Goal: Task Accomplishment & Management: Use online tool/utility

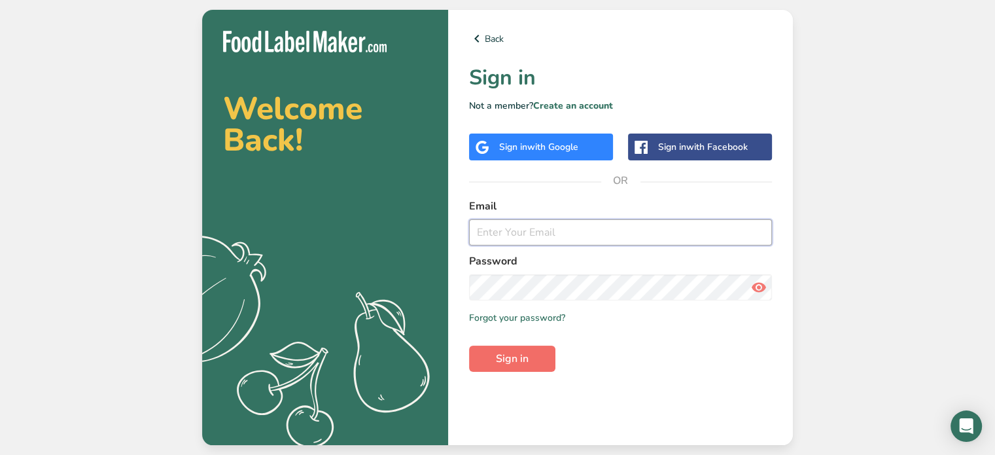
type input "[EMAIL_ADDRESS][DOMAIN_NAME]"
click at [549, 355] on button "Sign in" at bounding box center [512, 358] width 86 height 26
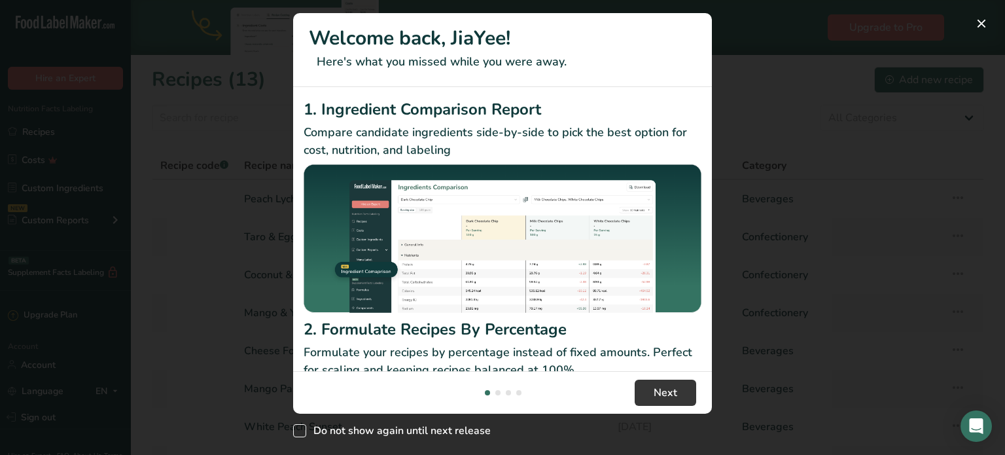
click at [466, 424] on span "Do not show again until next release" at bounding box center [398, 430] width 184 height 13
click at [302, 427] on input "Do not show again until next release" at bounding box center [297, 431] width 9 height 9
checkbox input "true"
click at [983, 26] on button "New Features" at bounding box center [981, 23] width 21 height 21
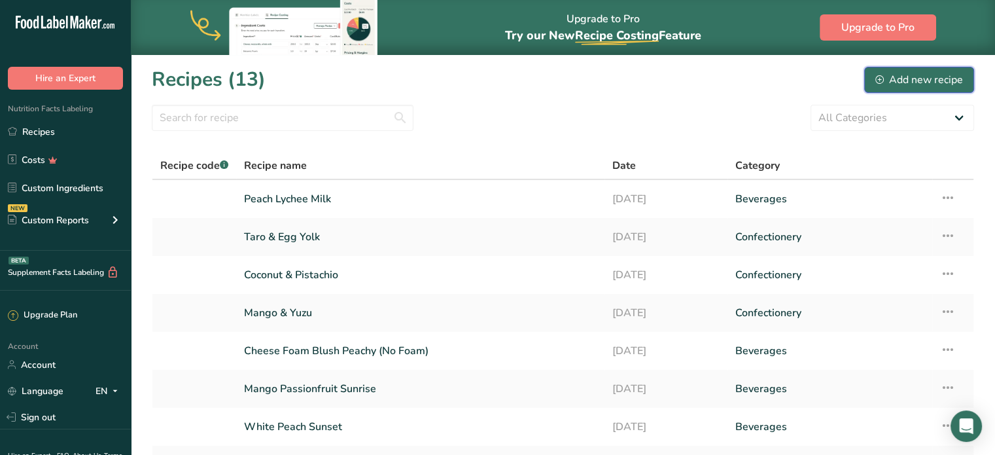
click at [908, 92] on button "Add new recipe" at bounding box center [919, 80] width 110 height 26
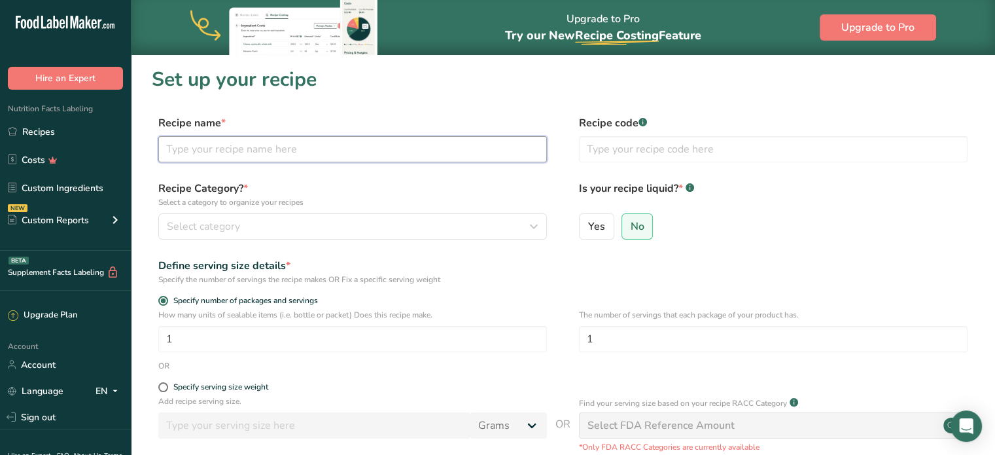
click at [321, 157] on input "text" at bounding box center [352, 149] width 389 height 26
type input "[DATE] Sundae"
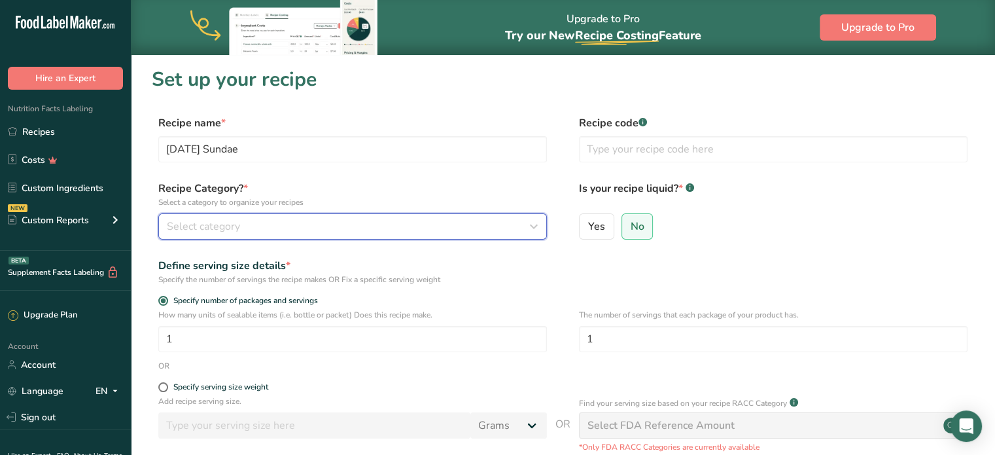
click at [304, 219] on div "Select category" at bounding box center [349, 227] width 364 height 16
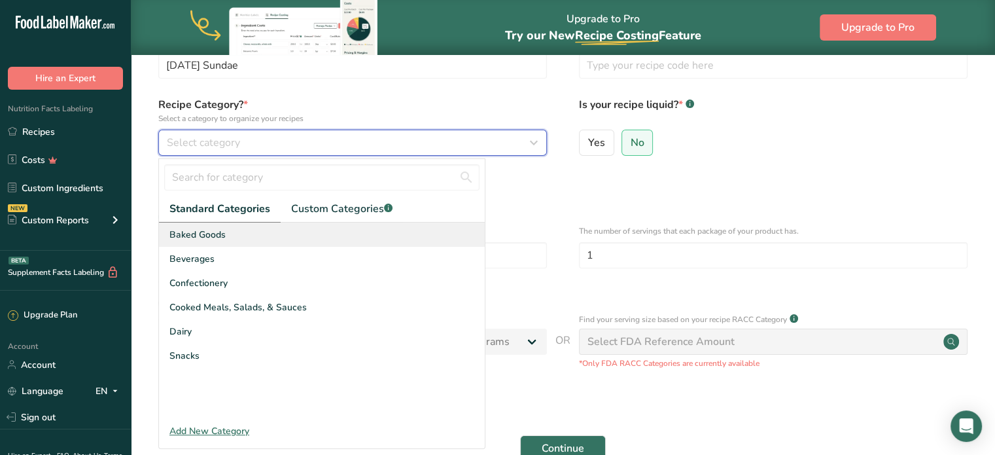
scroll to position [88, 0]
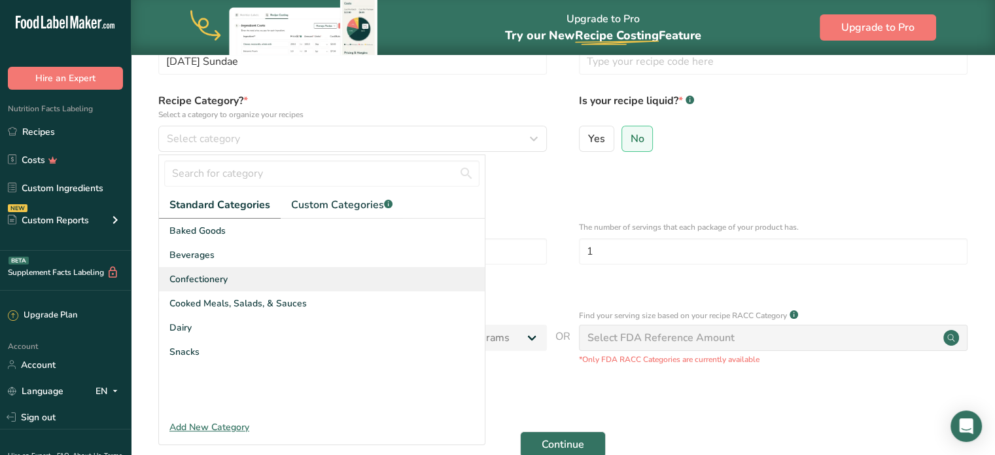
click at [265, 286] on div "Confectionery" at bounding box center [322, 279] width 326 height 24
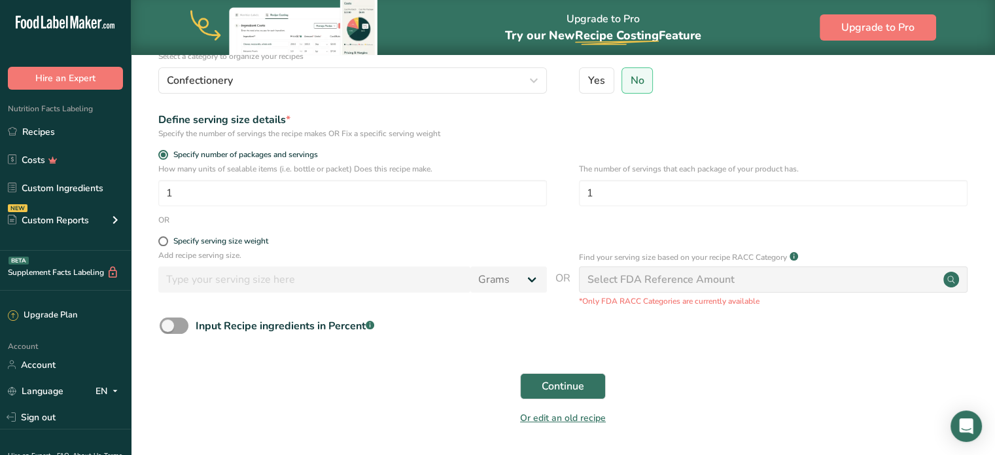
scroll to position [148, 0]
click at [584, 380] on button "Continue" at bounding box center [563, 384] width 86 height 26
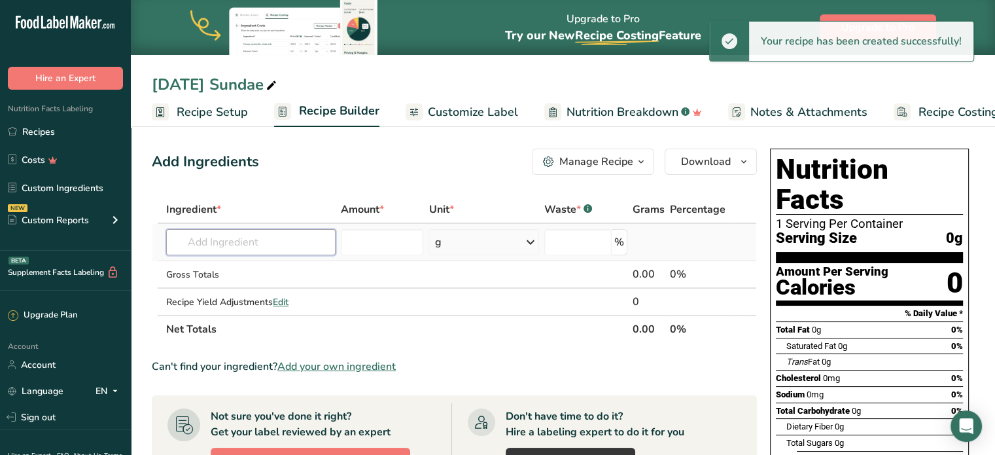
click at [313, 237] on input "text" at bounding box center [250, 242] width 169 height 26
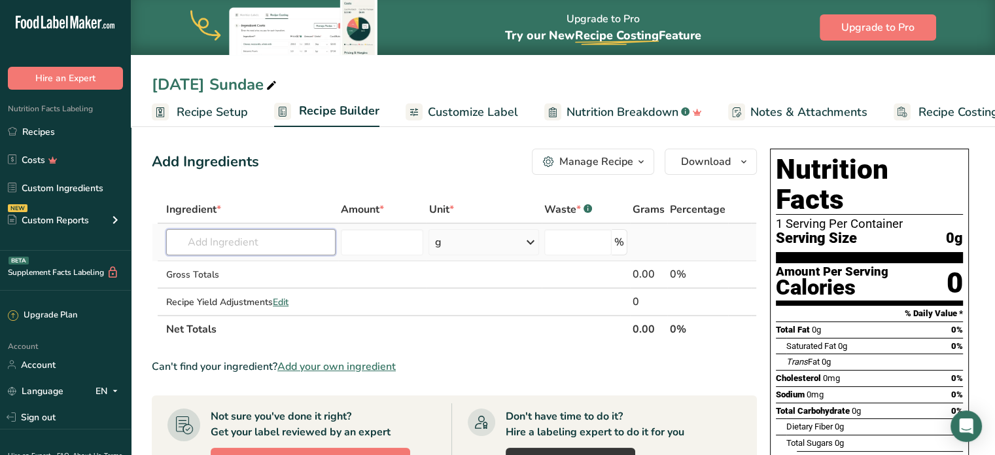
click at [281, 241] on input "text" at bounding box center [250, 242] width 169 height 26
type input "sprinkles"
click at [251, 316] on div "Add your own ingredient" at bounding box center [251, 312] width 149 height 14
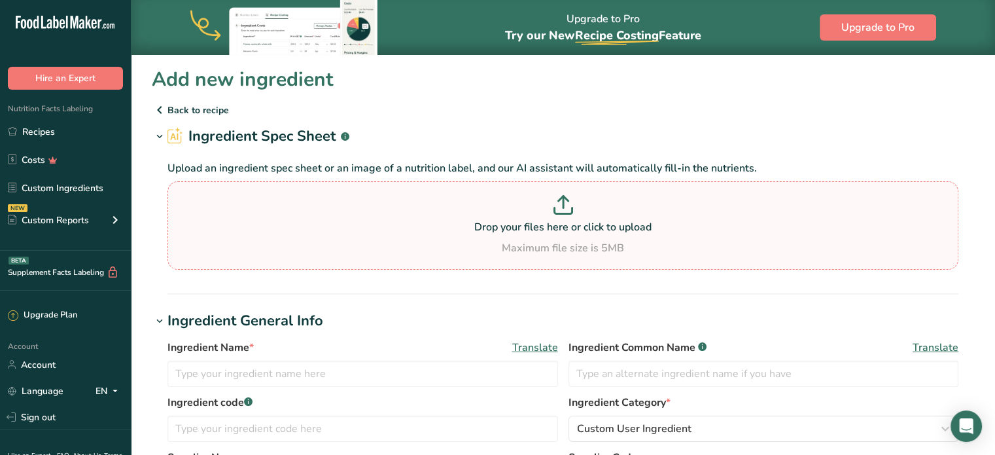
click at [513, 237] on div "Drop your files here or click to upload Maximum file size is 5MB" at bounding box center [563, 225] width 784 height 61
click at [513, 237] on input "Drop your files here or click to upload Maximum file size is 5MB" at bounding box center [562, 225] width 791 height 88
type input "C:\fakepath\Image_20250915144549_8_13.jpg"
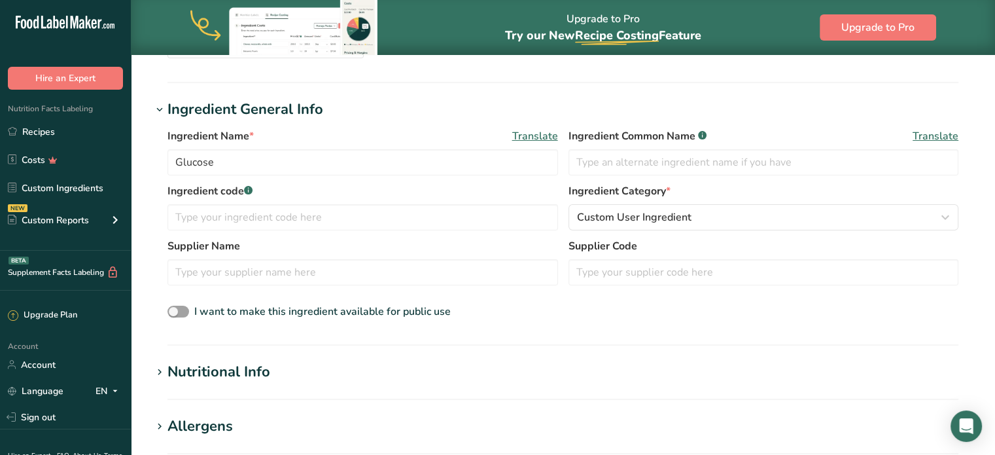
scroll to position [149, 0]
click at [341, 179] on div "Ingredient Name * Translate Glucose Ingredient Common Name .a-a{fill:#347362;}.…" at bounding box center [562, 155] width 791 height 55
click at [335, 170] on input "Glucose" at bounding box center [362, 162] width 391 height 26
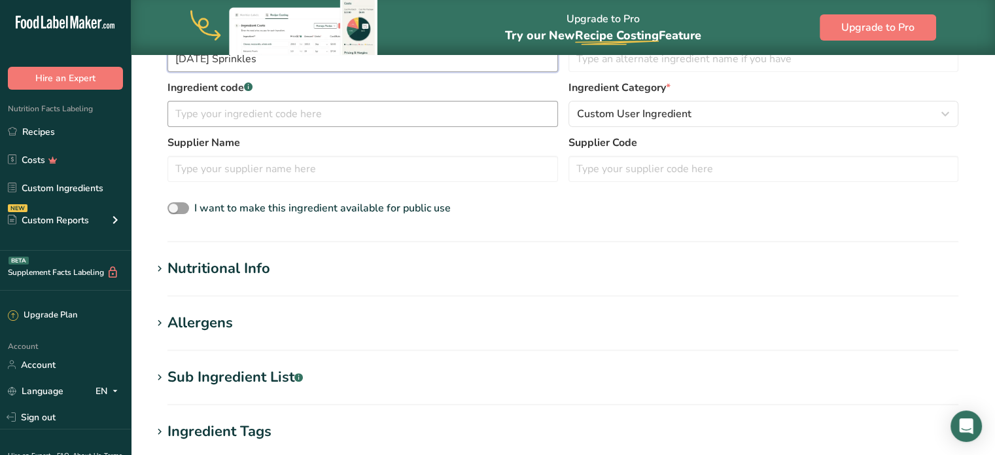
scroll to position [256, 0]
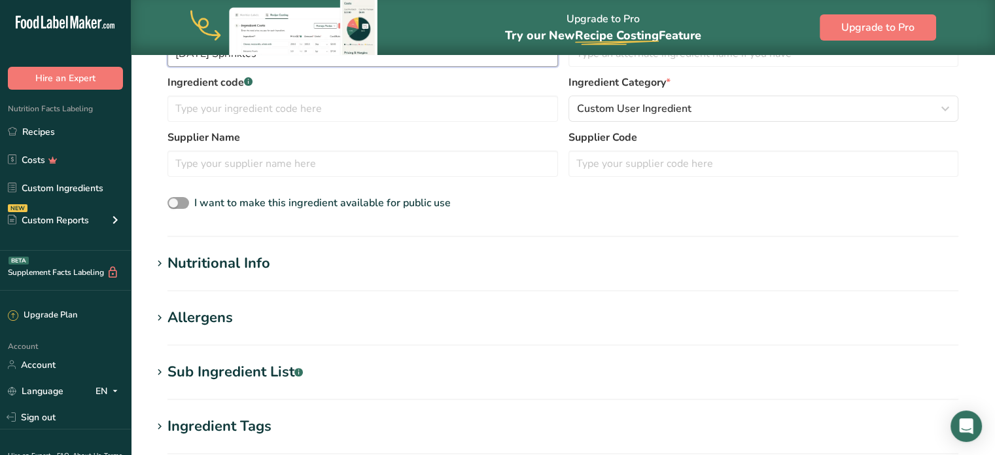
type input "[DATE] Sprinkles"
click at [268, 273] on div "Nutritional Info" at bounding box center [218, 264] width 103 height 22
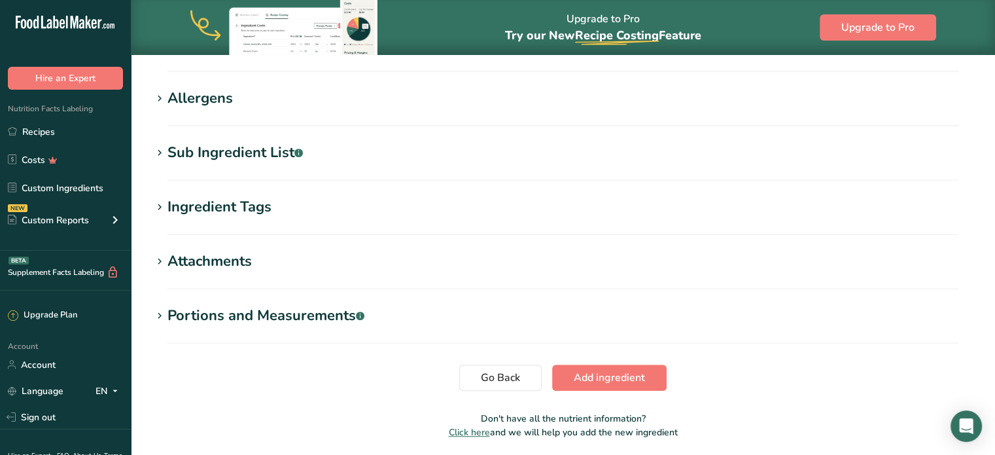
scroll to position [825, 0]
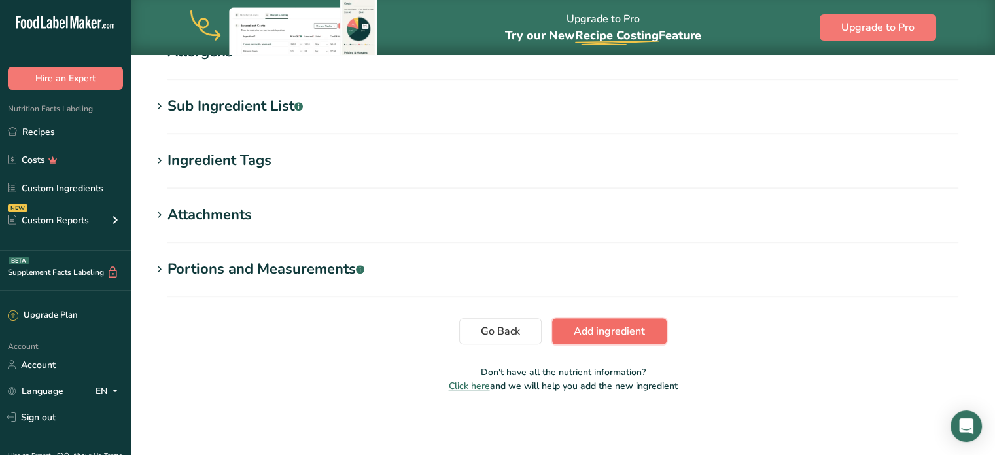
click at [599, 332] on span "Add ingredient" at bounding box center [609, 331] width 71 height 16
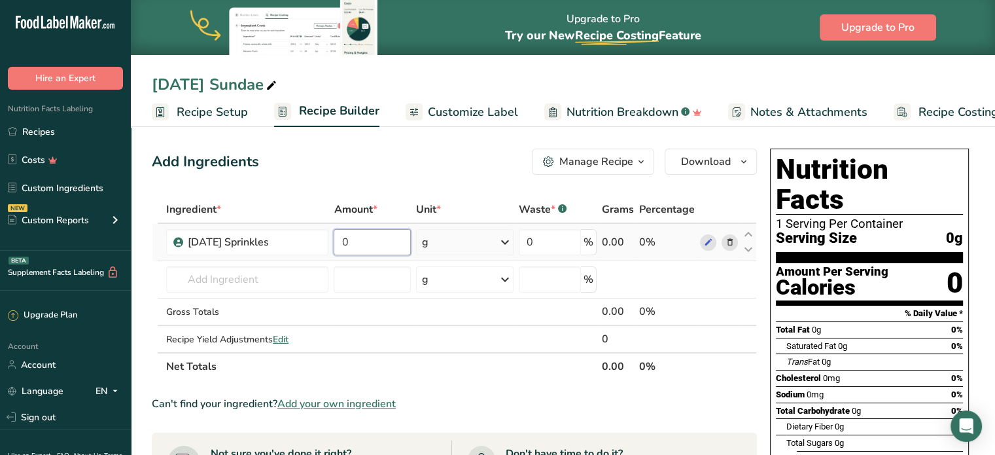
click at [397, 241] on input "0" at bounding box center [372, 242] width 77 height 26
type input "6"
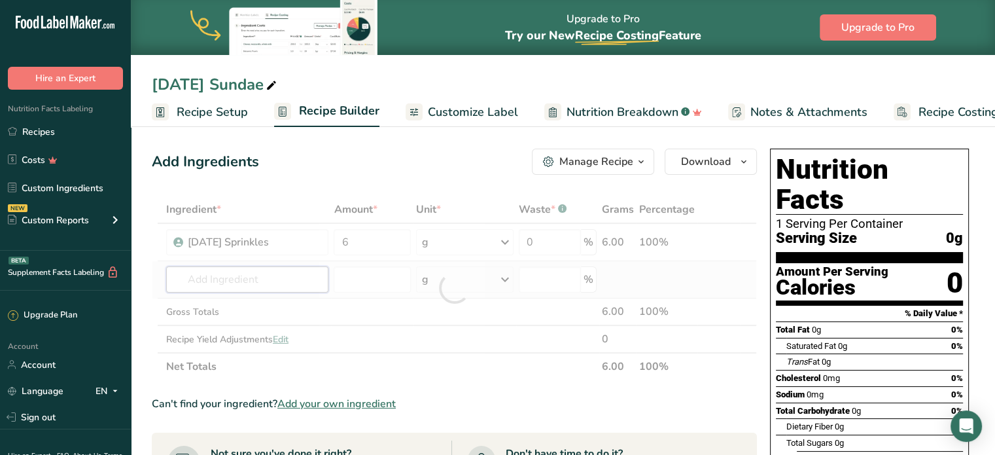
click at [272, 283] on div "Ingredient * Amount * Unit * Waste * .a-a{fill:#347362;}.b-a{fill:#fff;} Grams …" at bounding box center [454, 288] width 605 height 184
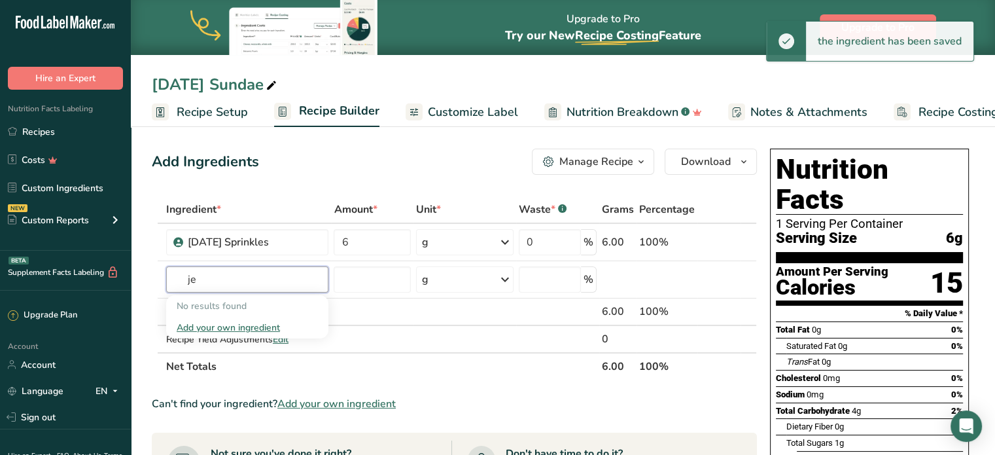
type input "j"
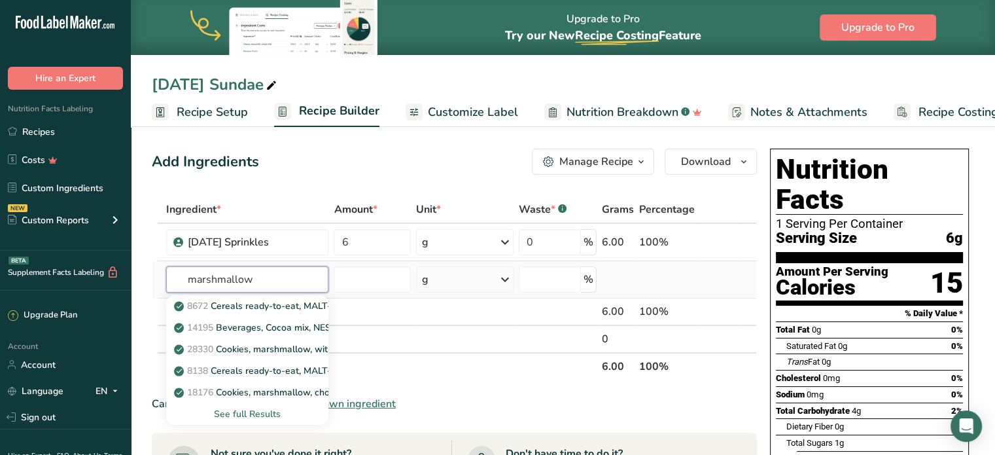
type input "marshmallow"
click at [267, 418] on div "See full Results" at bounding box center [248, 414] width 142 height 14
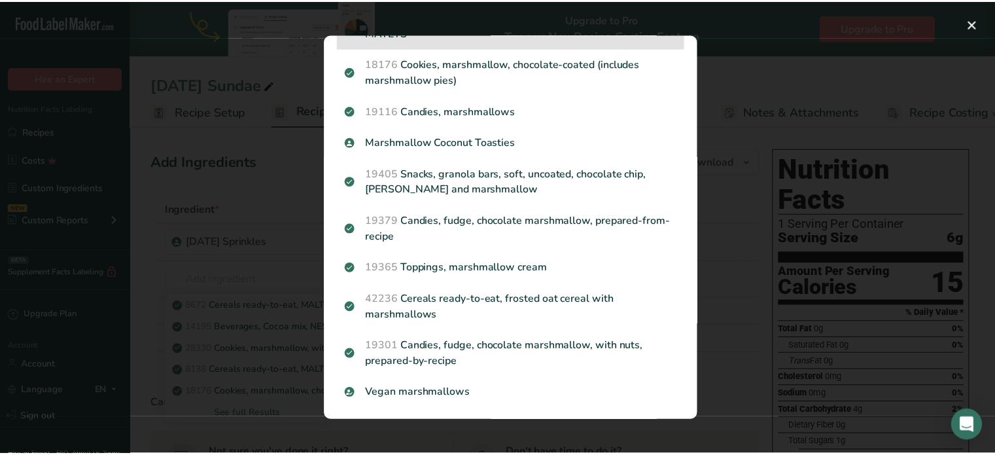
scroll to position [215, 0]
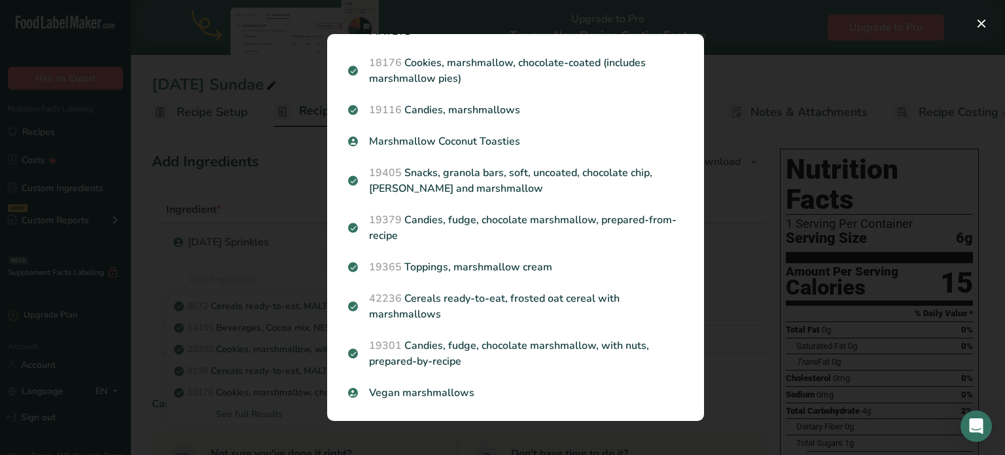
click at [233, 342] on div "Search results modal" at bounding box center [502, 227] width 1005 height 455
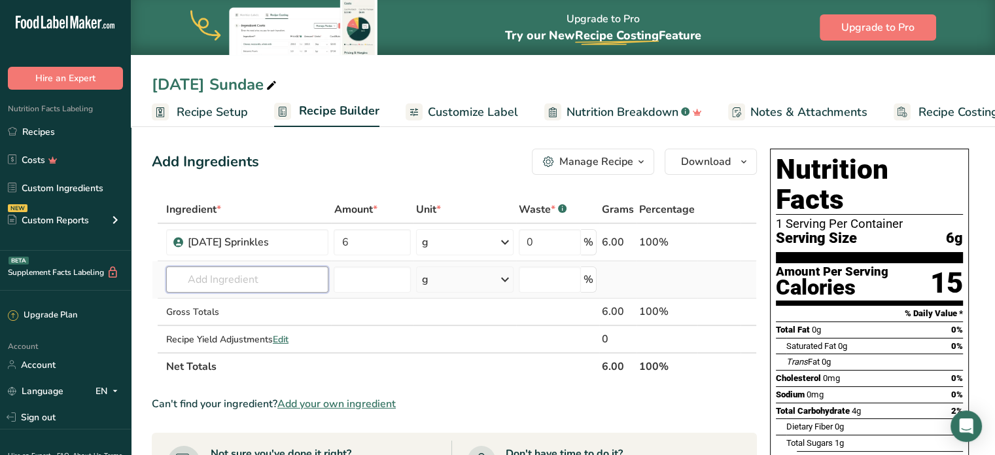
click at [218, 273] on input "text" at bounding box center [247, 279] width 163 height 26
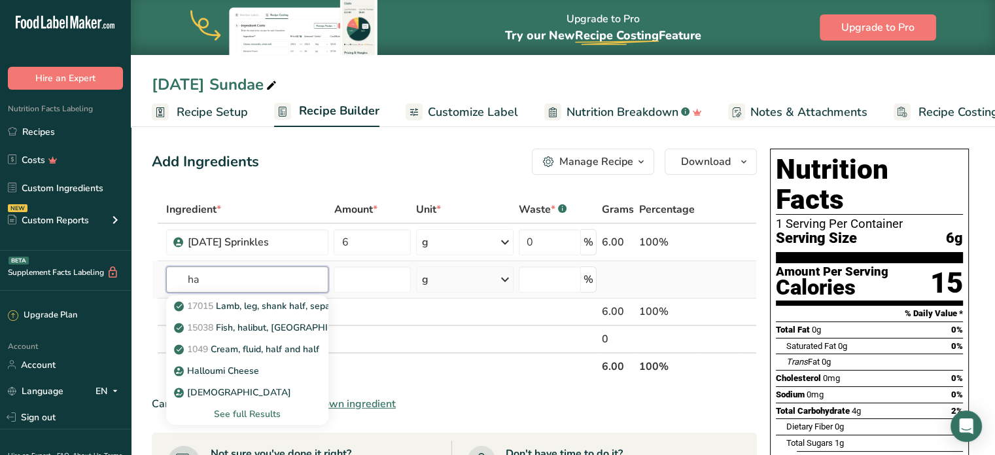
type input "h"
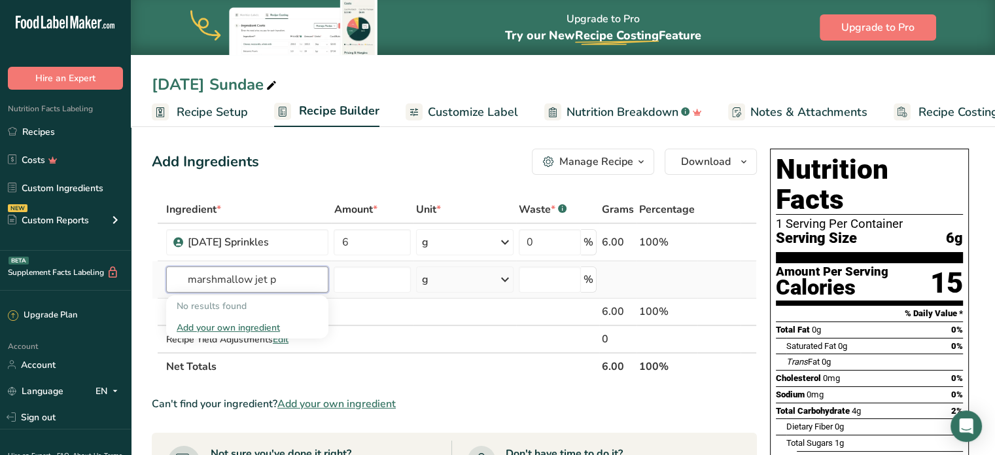
type input "marshmallow jet p"
click at [243, 329] on div "Add your own ingredient" at bounding box center [248, 328] width 142 height 14
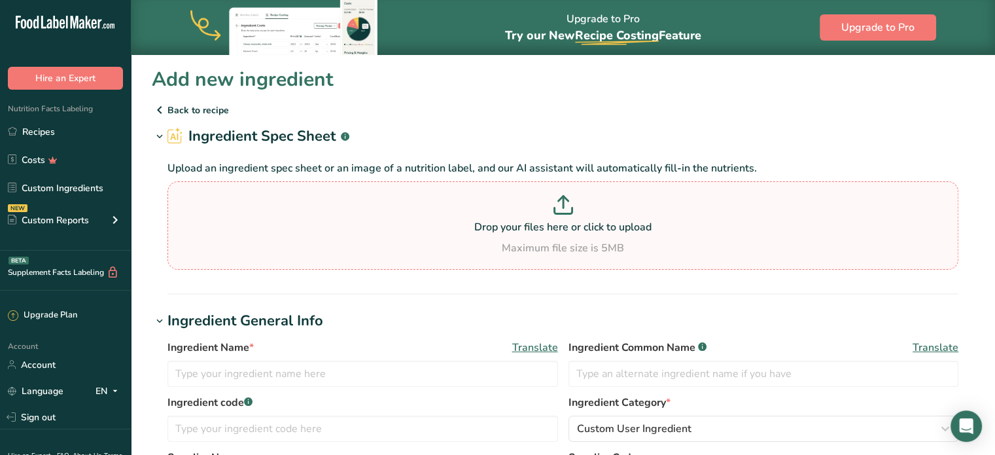
click at [463, 237] on div "Drop your files here or click to upload Maximum file size is 5MB" at bounding box center [563, 225] width 784 height 61
click at [463, 237] on input "Drop your files here or click to upload Maximum file size is 5MB" at bounding box center [562, 225] width 791 height 88
type input "C:\fakepath\Image_20250910115909_7_17.png"
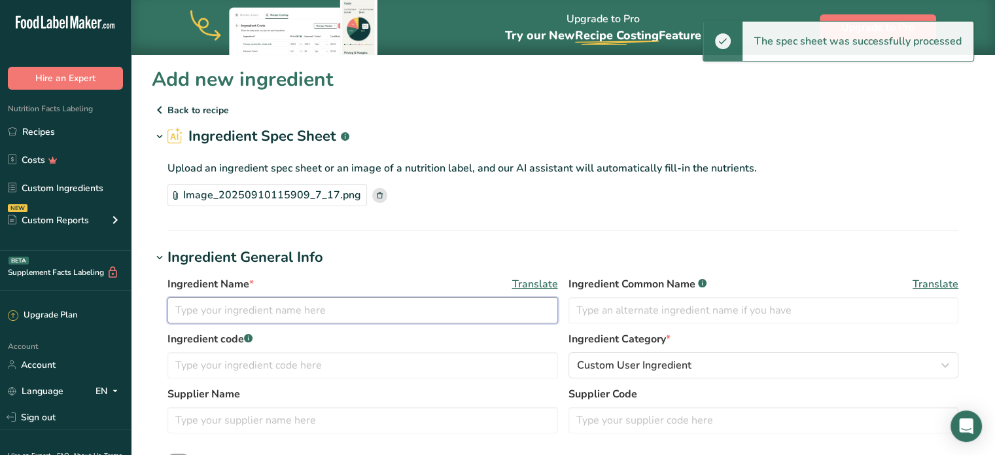
click at [392, 311] on input "text" at bounding box center [362, 310] width 391 height 26
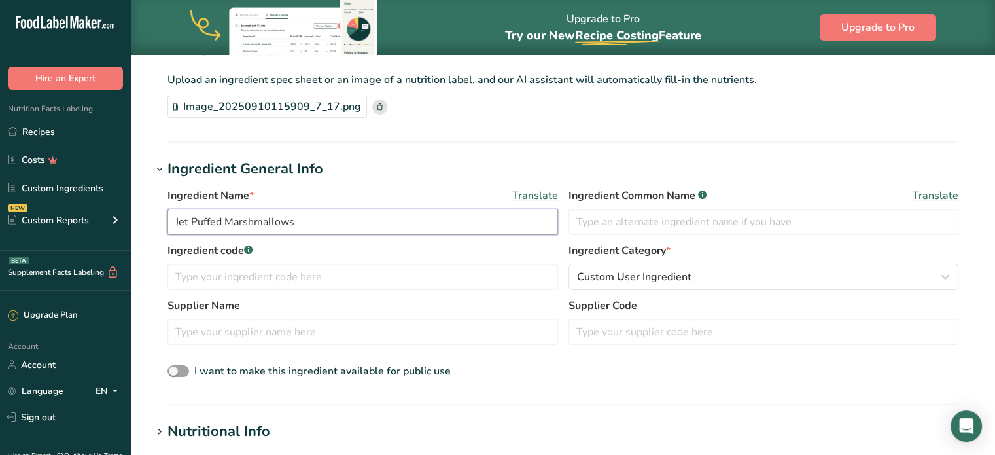
scroll to position [96, 0]
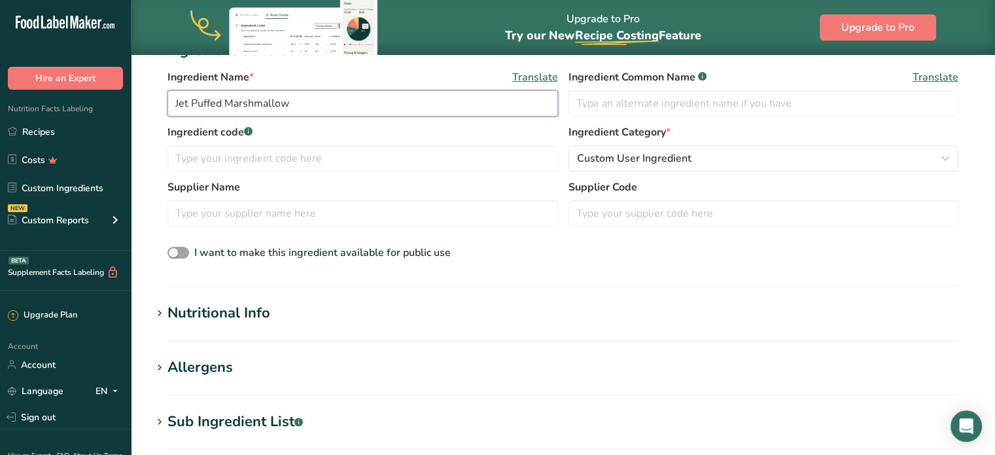
type input "Jet Puffed Marshmallow"
click at [279, 319] on h1 "Nutritional Info" at bounding box center [563, 313] width 822 height 22
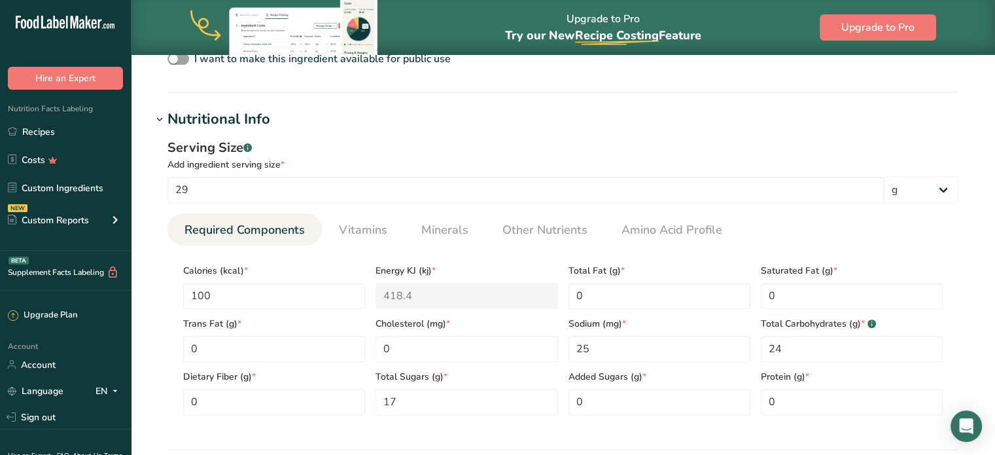
scroll to position [400, 0]
click at [309, 296] on input "100" at bounding box center [274, 296] width 182 height 26
type Sugars "17"
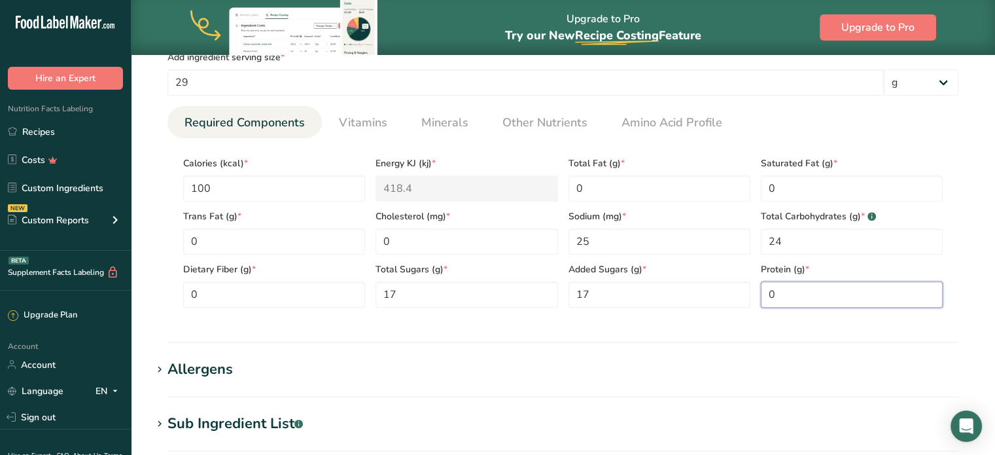
scroll to position [728, 0]
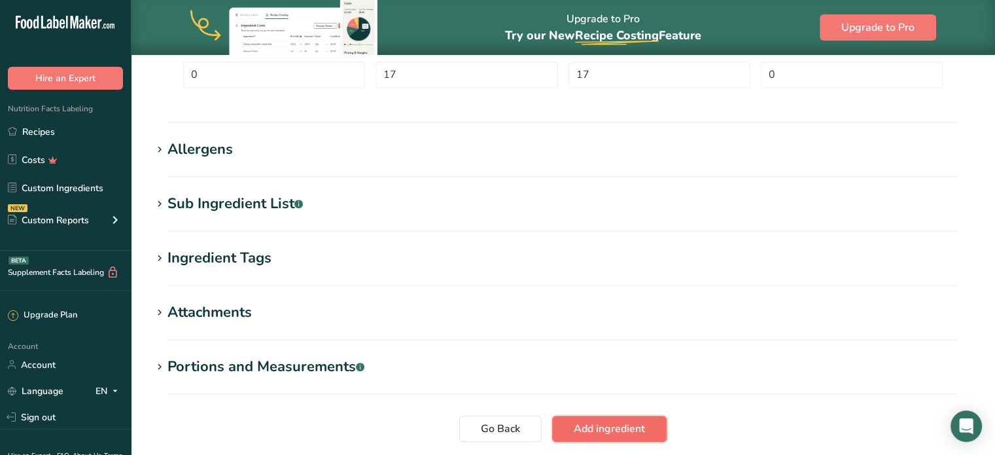
click at [623, 421] on span "Add ingredient" at bounding box center [609, 429] width 71 height 16
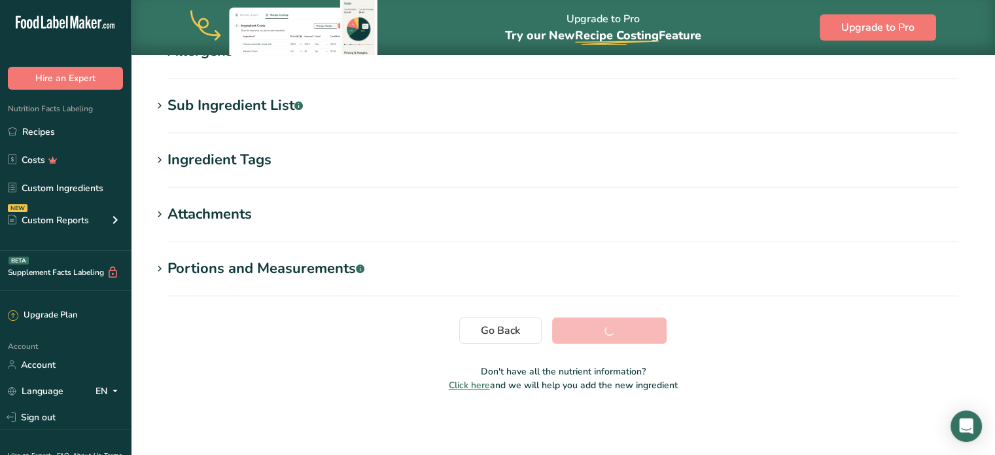
scroll to position [248, 0]
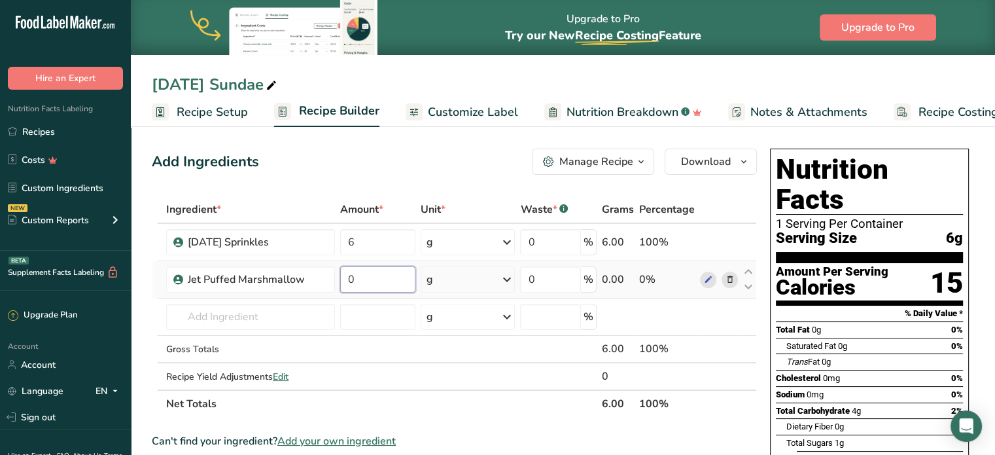
click at [374, 280] on input "0" at bounding box center [377, 279] width 75 height 26
drag, startPoint x: 361, startPoint y: 282, endPoint x: 322, endPoint y: 277, distance: 39.5
click at [322, 277] on tr "Jet Puffed Marshmallow 0 g Weight Units g kg mg See more Volume Units l Volume …" at bounding box center [454, 279] width 604 height 37
type input "14"
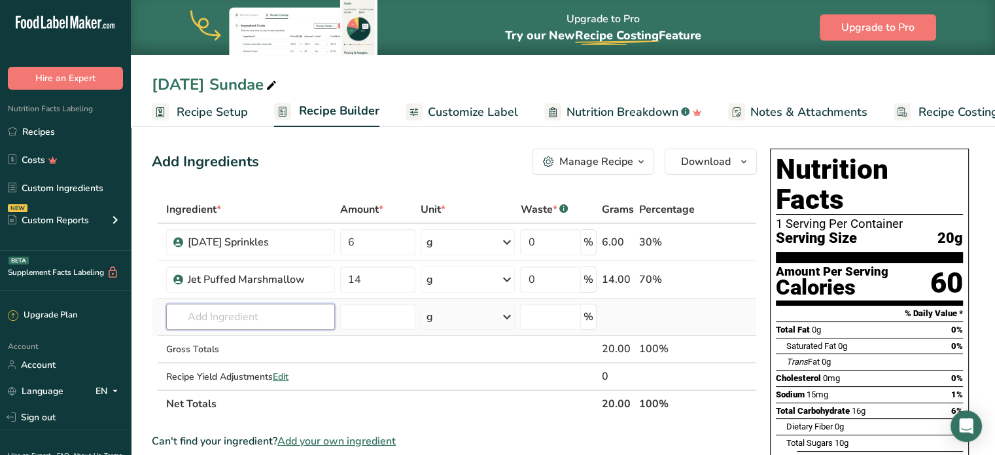
click at [269, 312] on div "Ingredient * Amount * Unit * Waste * .a-a{fill:#347362;}.b-a{fill:#fff;} Grams …" at bounding box center [454, 307] width 605 height 222
